Goal: Task Accomplishment & Management: Manage account settings

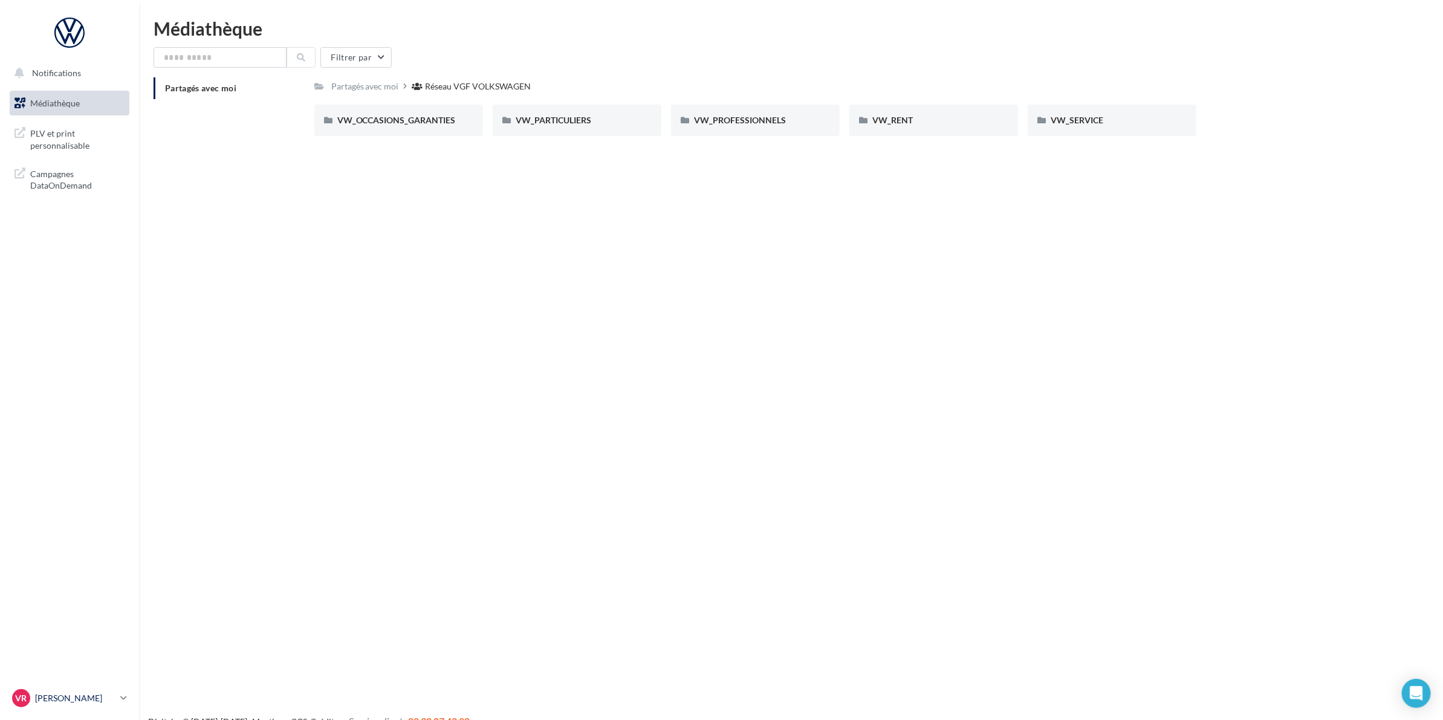
click at [65, 709] on link "VR [PERSON_NAME] vw-varu-77160" at bounding box center [70, 698] width 120 height 23
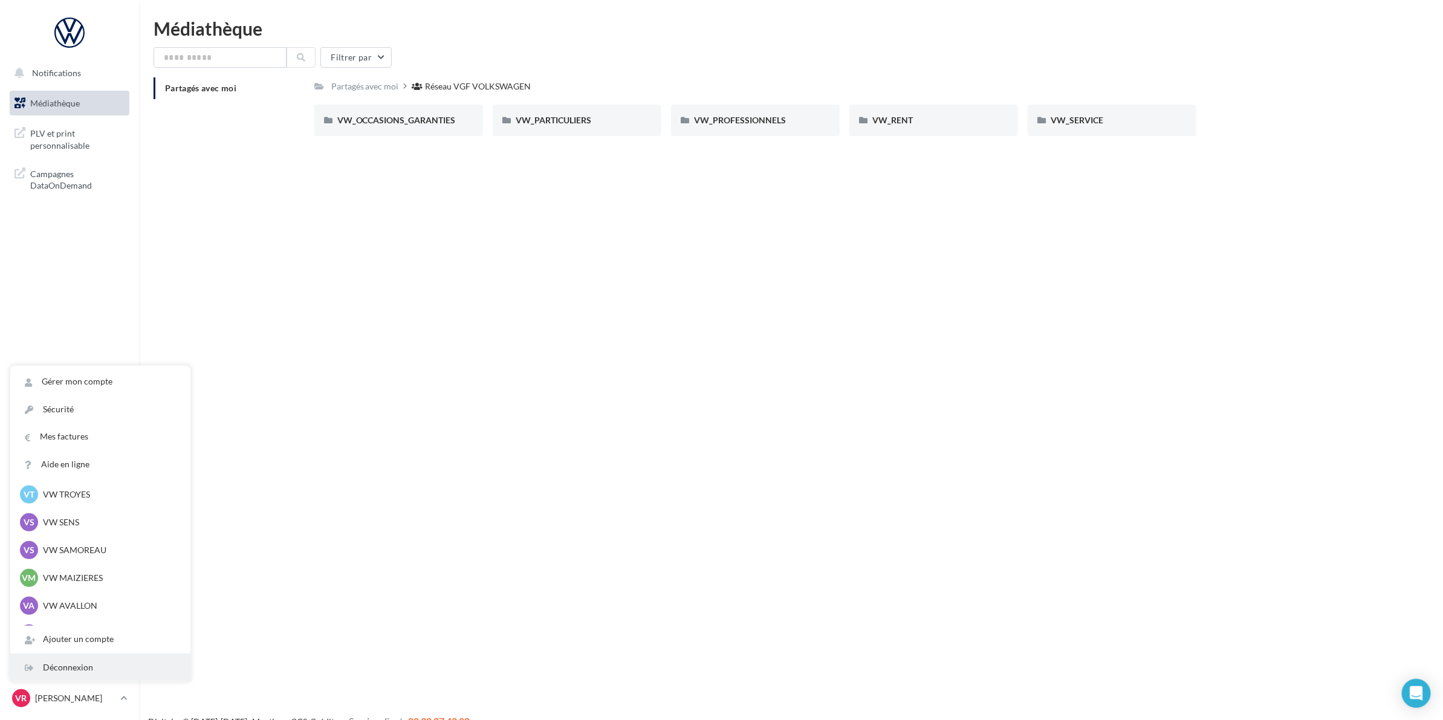
scroll to position [83, 0]
drag, startPoint x: 67, startPoint y: 556, endPoint x: 109, endPoint y: 671, distance: 122.4
click at [109, 669] on div "Gérer mon compte Sécurité Mes factures Aide en ligne VR Valadar RUDY vw-varu-77…" at bounding box center [100, 524] width 180 height 316
click at [249, 580] on div "Notifications Médiathèque" at bounding box center [721, 379] width 1443 height 720
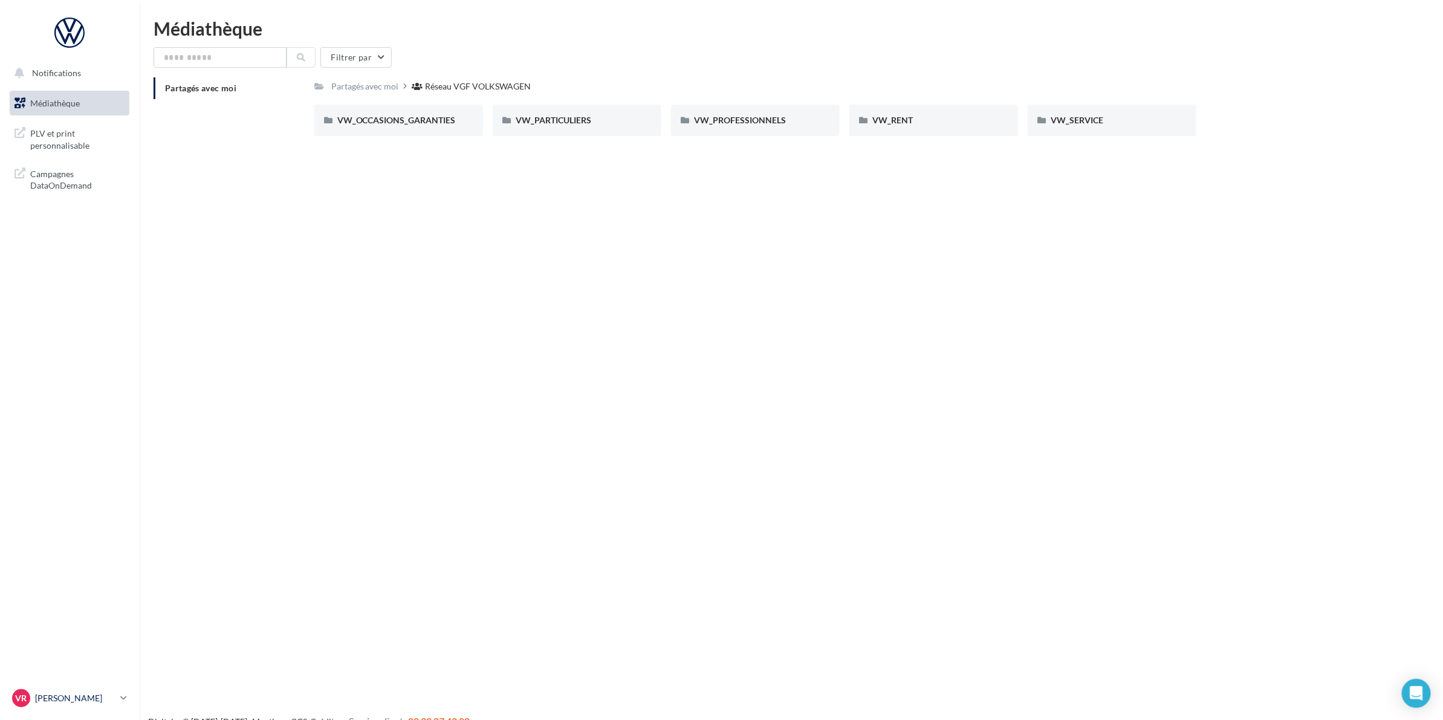
click at [89, 688] on link "VR Valadar RUDY vw-varu-77160" at bounding box center [70, 698] width 120 height 23
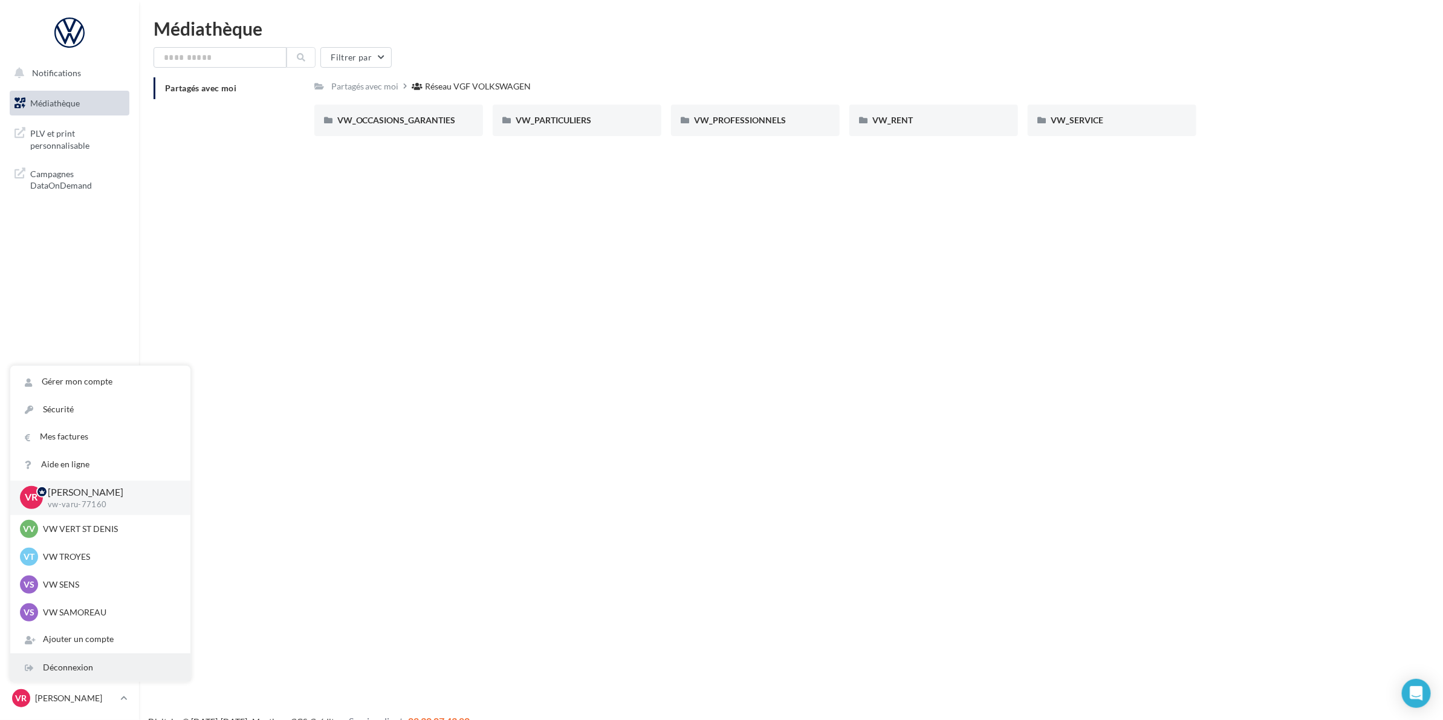
click at [89, 660] on div "Déconnexion" at bounding box center [100, 667] width 180 height 27
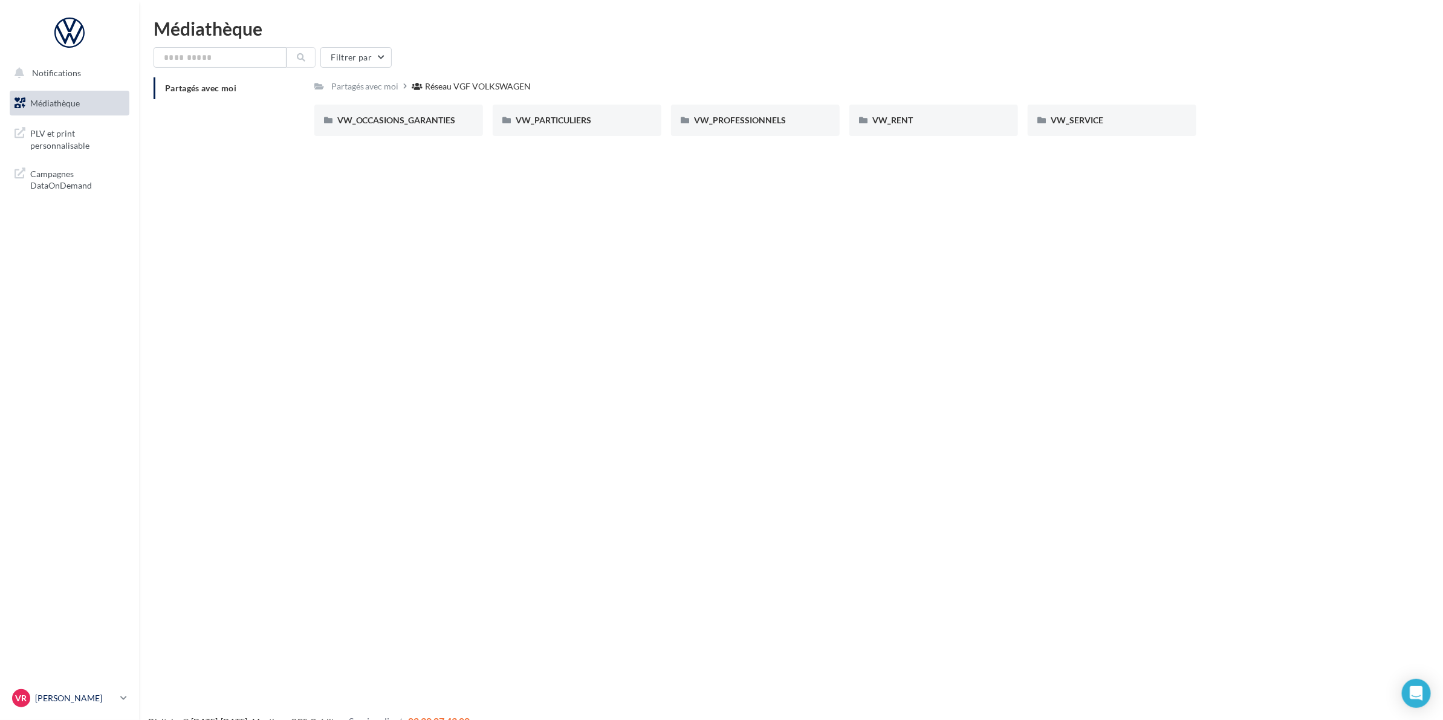
click at [54, 701] on p "[PERSON_NAME]" at bounding box center [75, 698] width 80 height 12
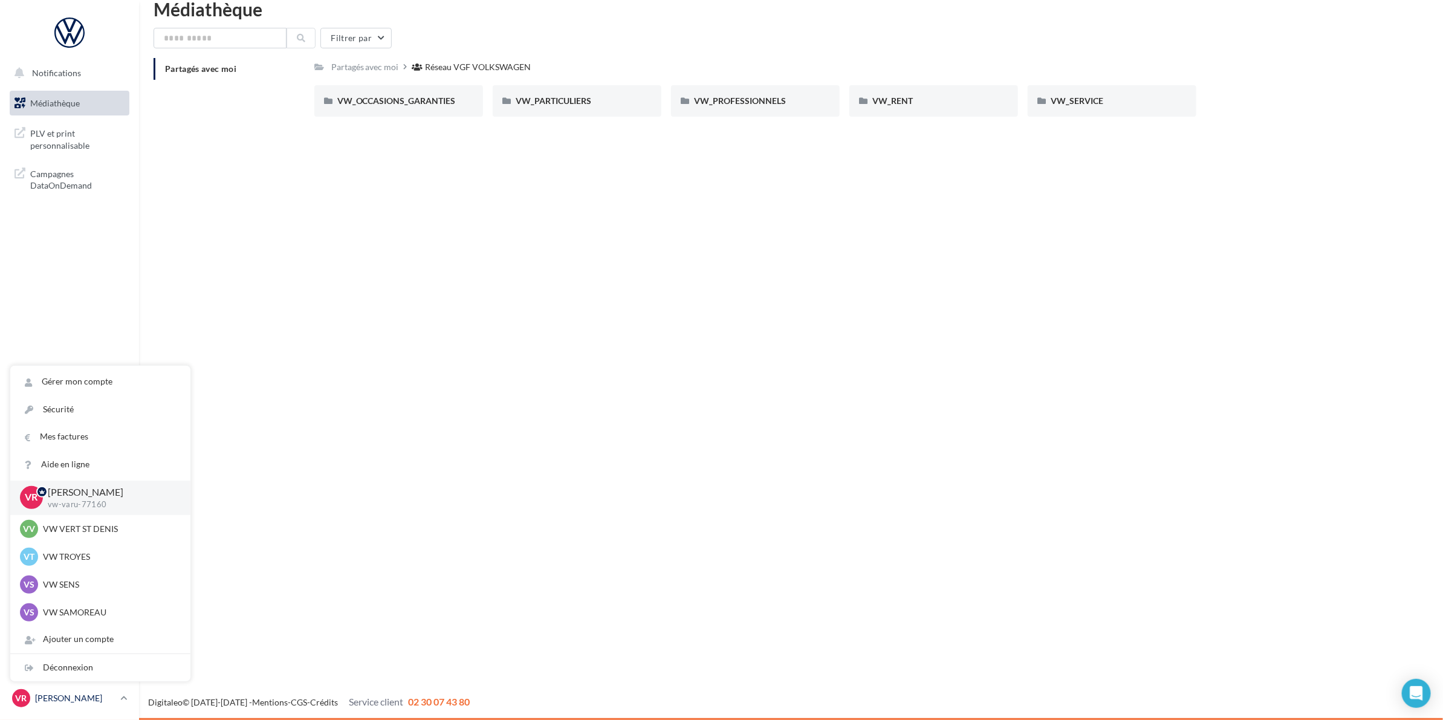
click at [53, 702] on p "[PERSON_NAME]" at bounding box center [75, 698] width 80 height 12
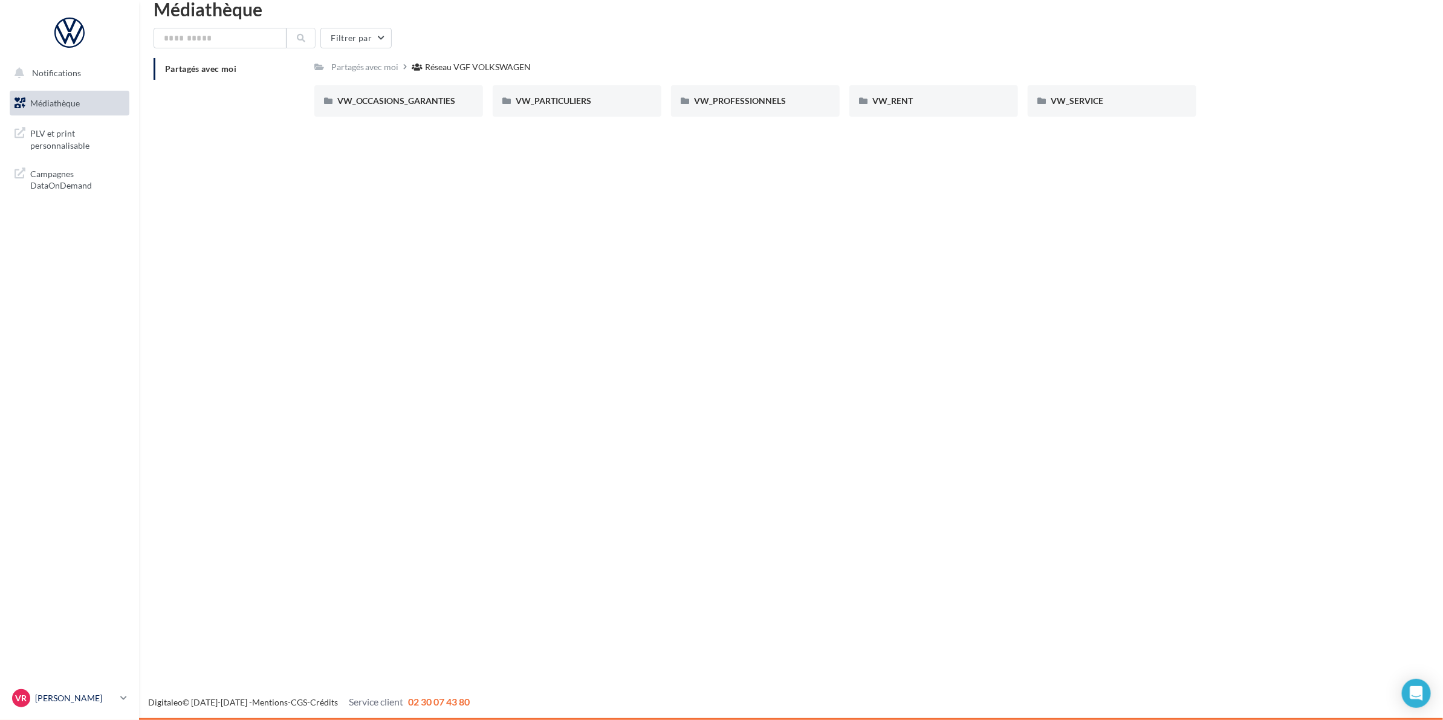
click at [56, 696] on p "[PERSON_NAME]" at bounding box center [75, 698] width 80 height 12
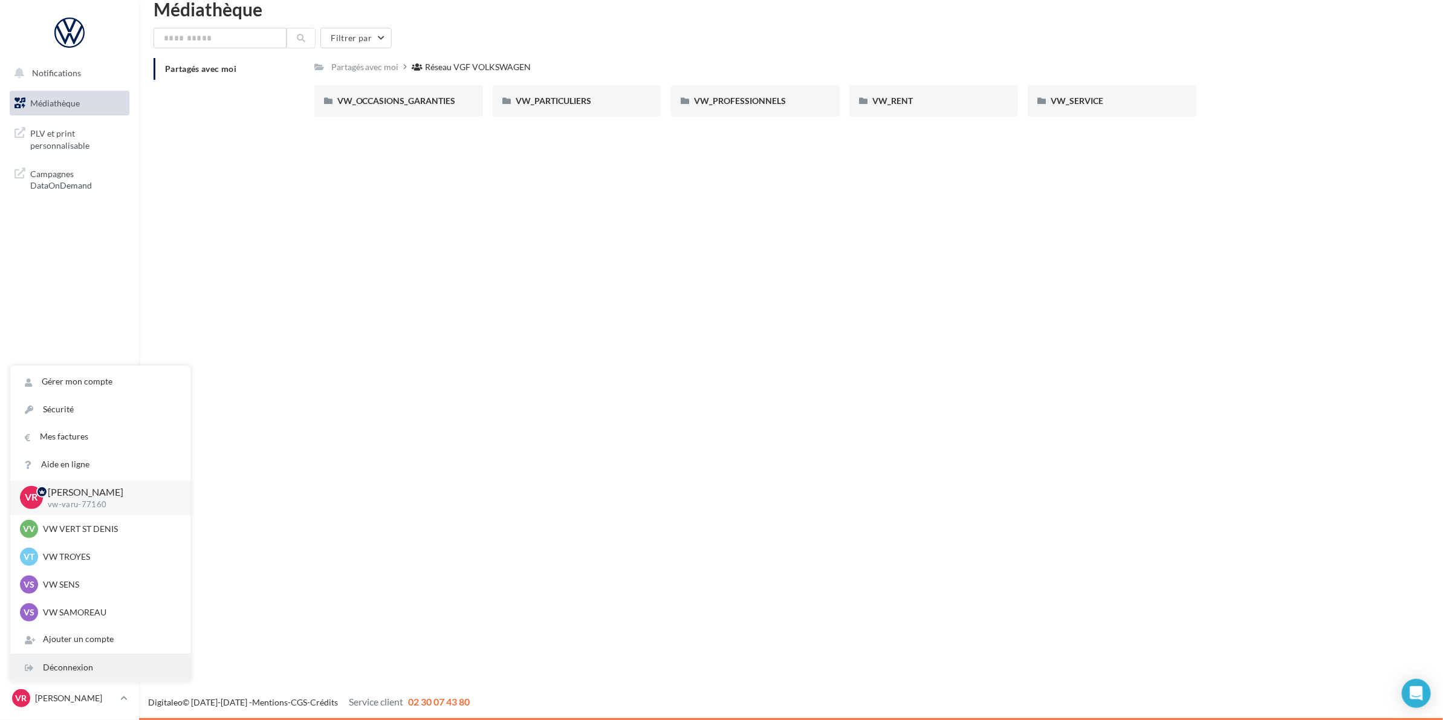
click at [65, 666] on div "Déconnexion" at bounding box center [100, 667] width 180 height 27
